Goal: Navigation & Orientation: Find specific page/section

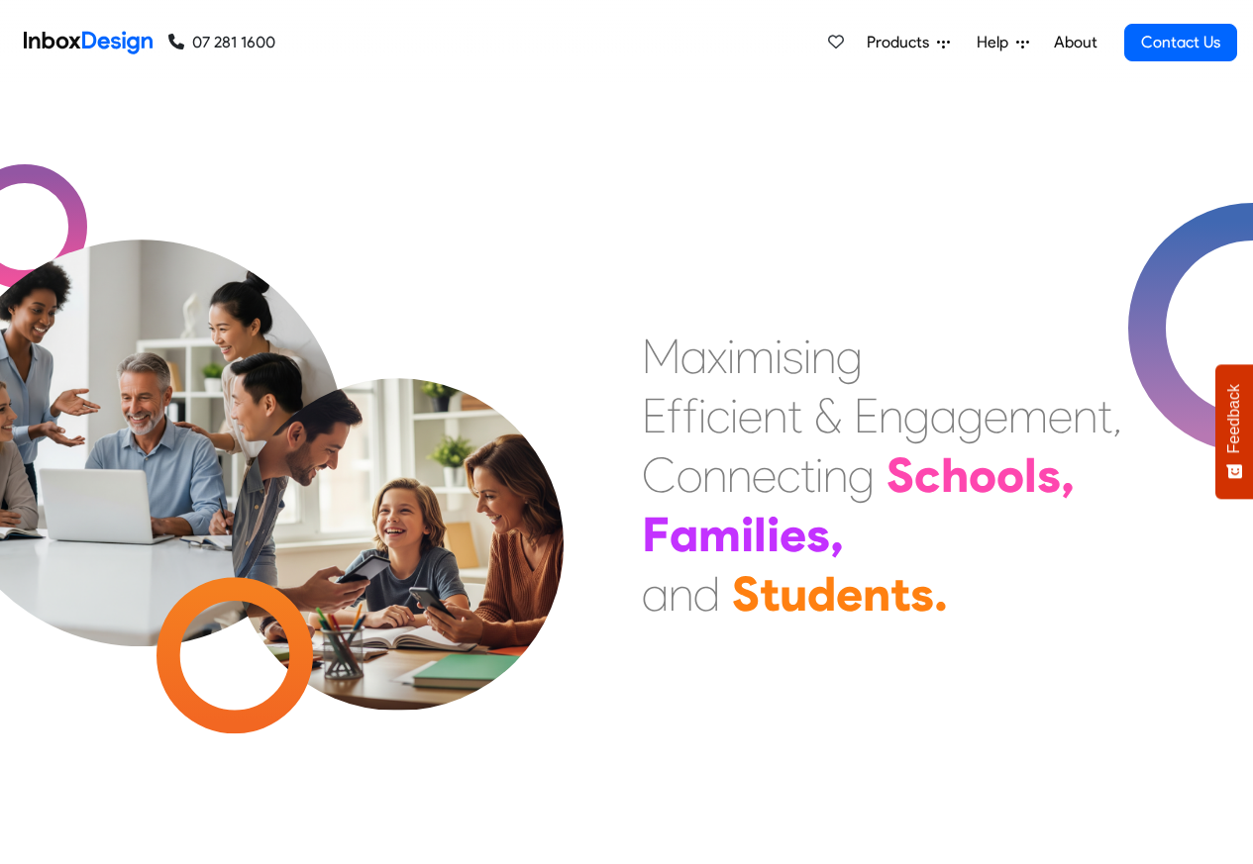
click at [933, 41] on span "Products" at bounding box center [901, 43] width 70 height 24
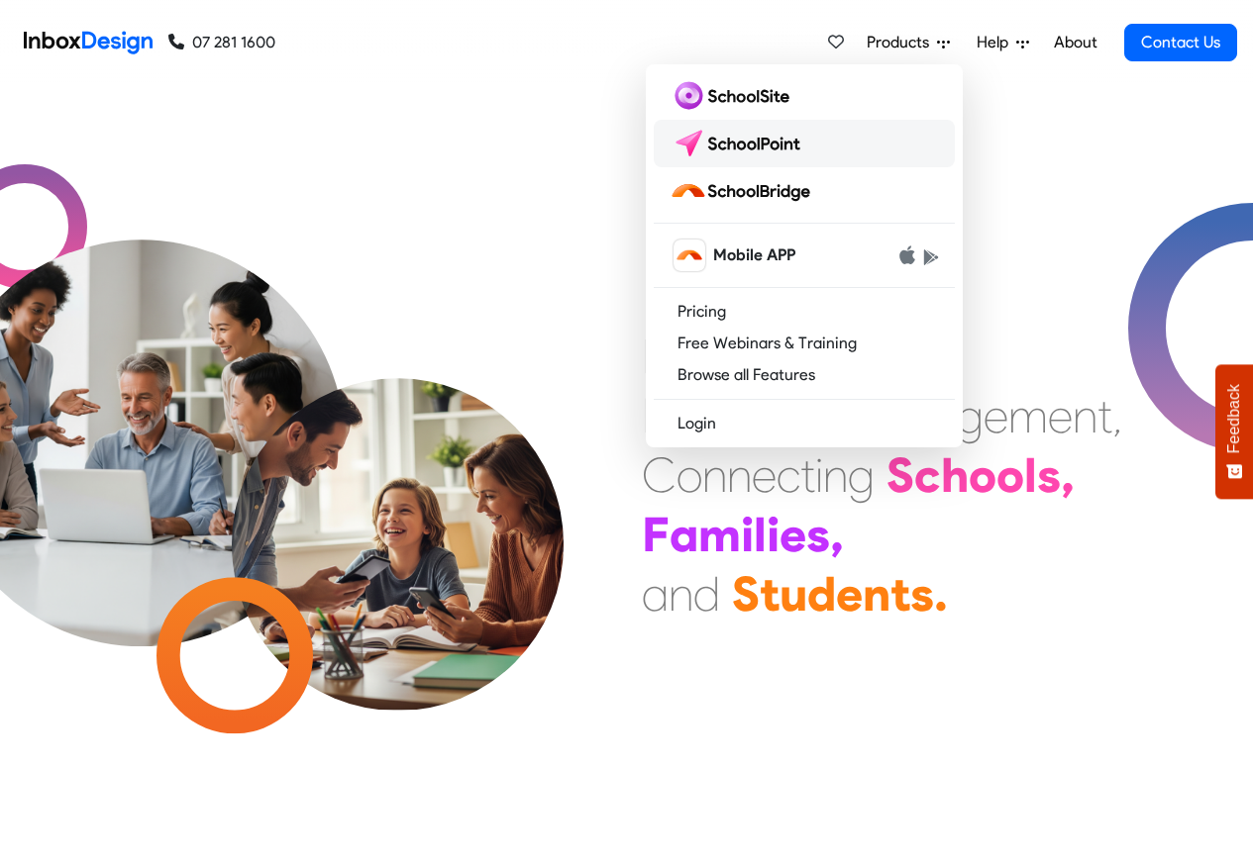
click at [746, 148] on img at bounding box center [739, 144] width 140 height 32
